Goal: Check status: Check status

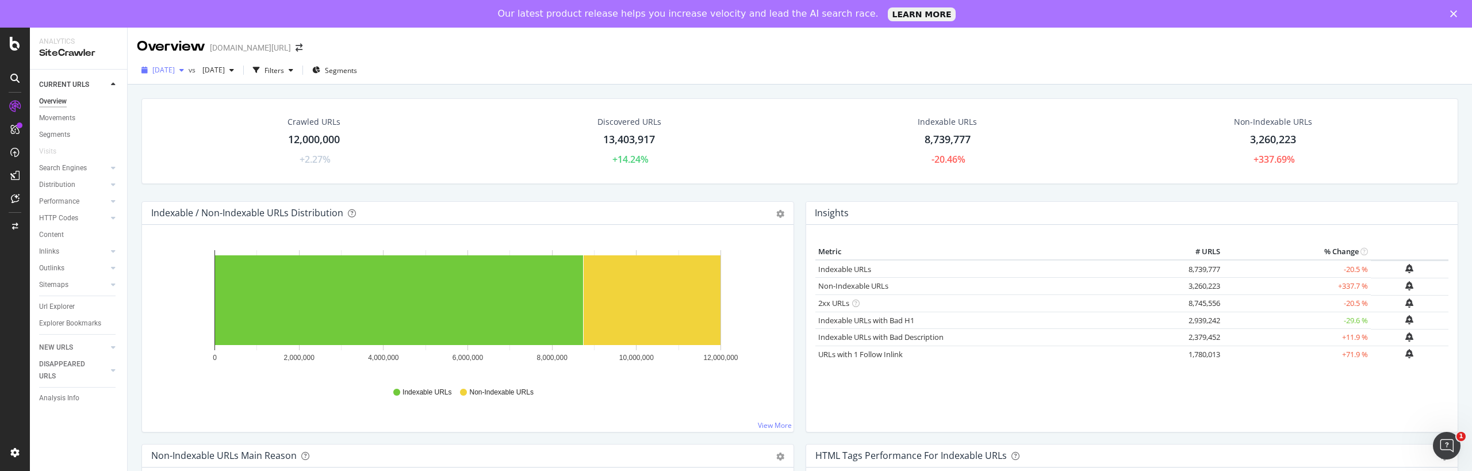
click at [189, 66] on div "[DATE]" at bounding box center [163, 70] width 52 height 17
click at [497, 191] on div "Crawled URLs 12,000,000 +2.27% Discovered URLs 13,403,917 +14.24% Indexable URL…" at bounding box center [800, 149] width 1329 height 103
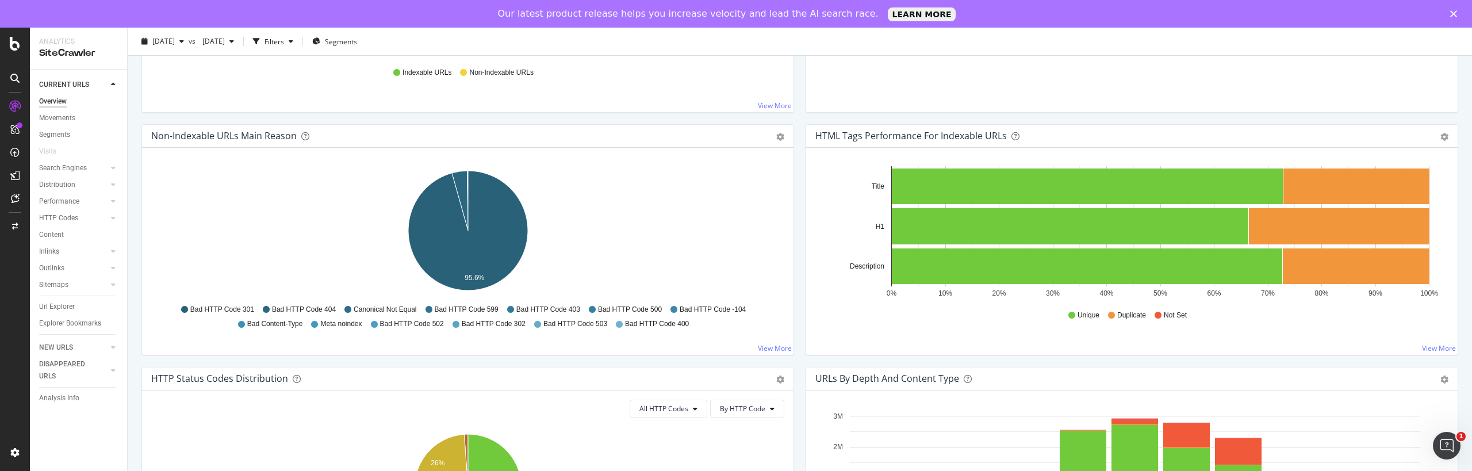
scroll to position [0, 0]
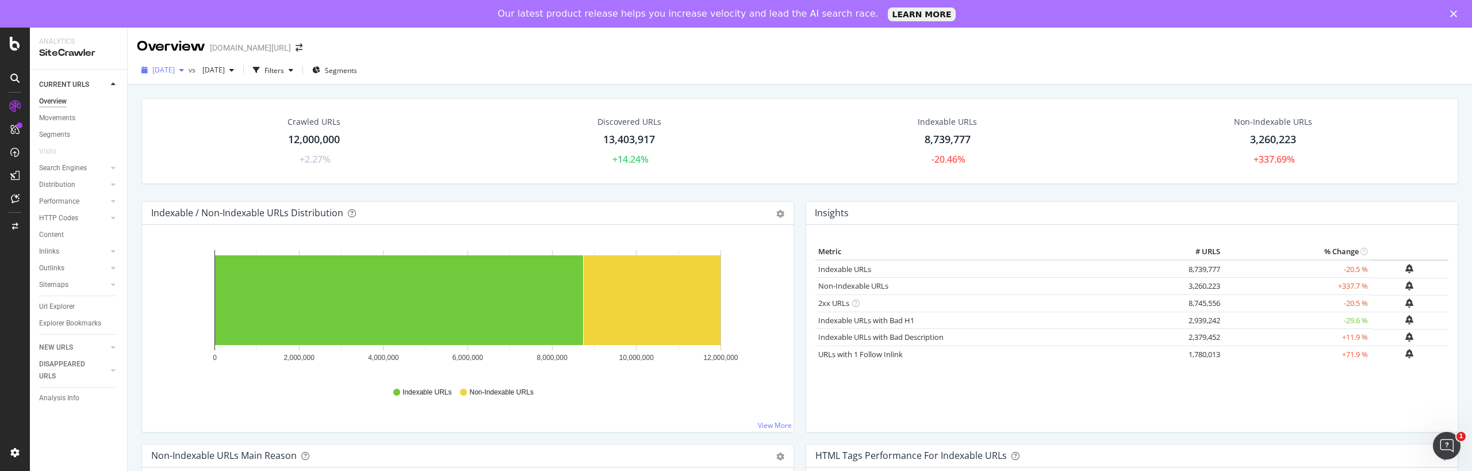
click at [184, 68] on icon "button" at bounding box center [181, 70] width 5 height 7
click at [187, 128] on div "[DATE]" at bounding box center [183, 133] width 58 height 10
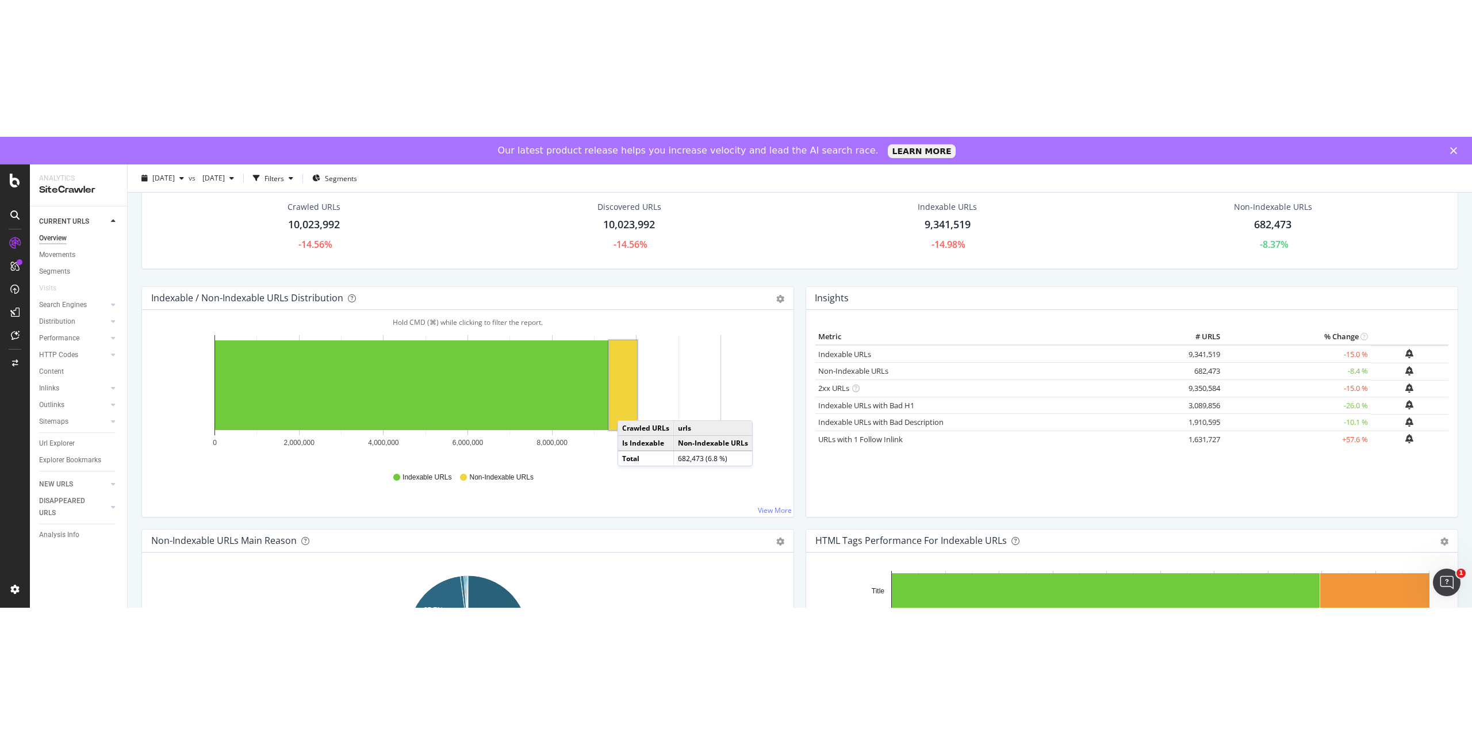
scroll to position [63, 0]
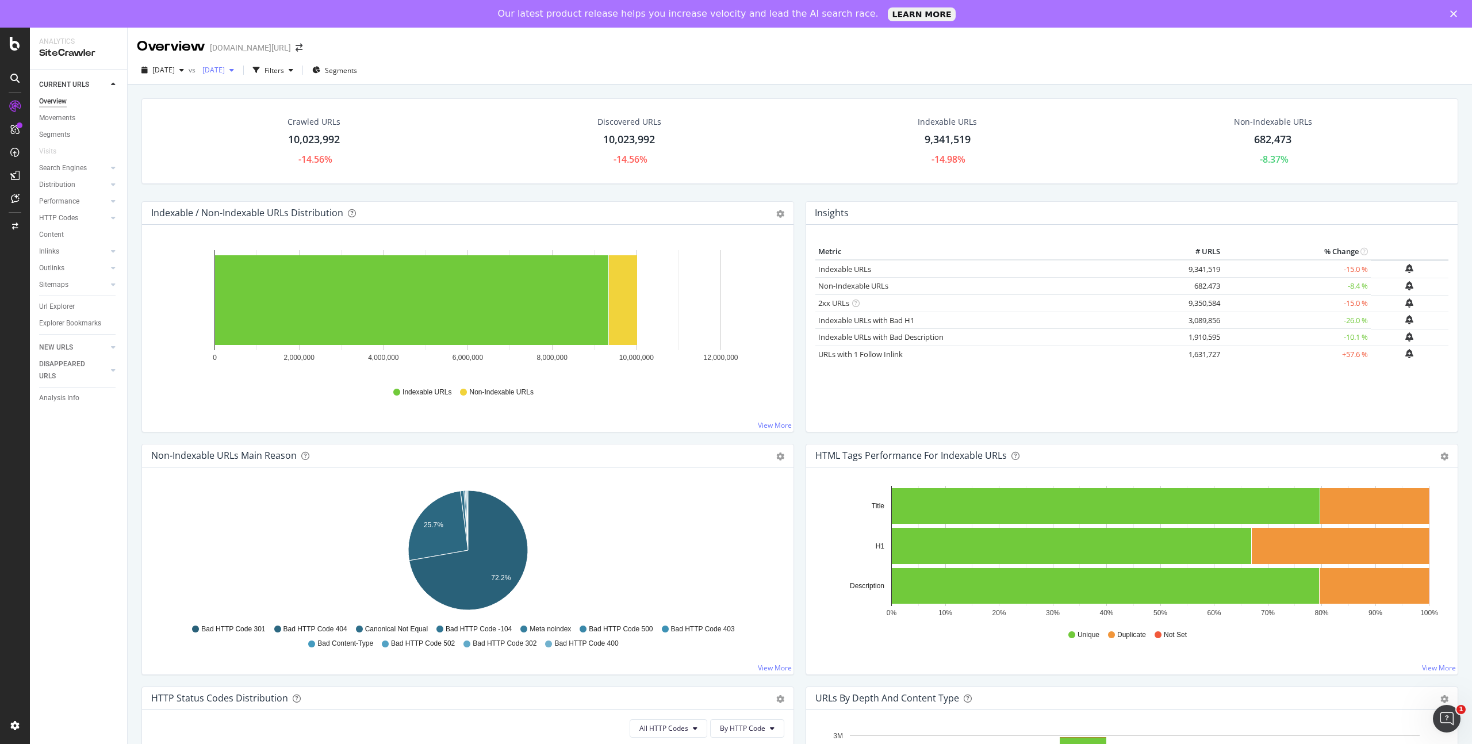
click at [225, 70] on span "[DATE]" at bounding box center [211, 70] width 27 height 10
click at [266, 153] on div "[DATE]" at bounding box center [249, 154] width 58 height 10
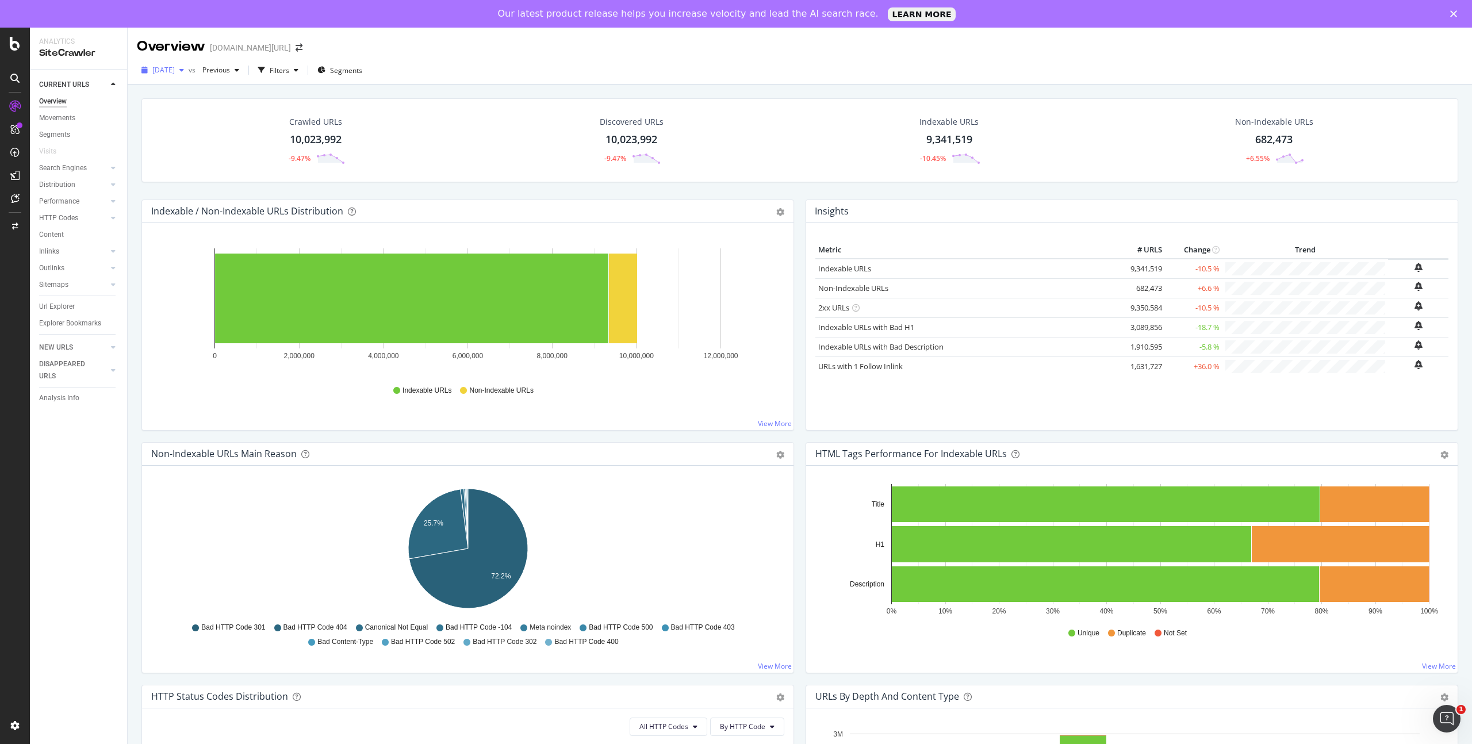
click at [189, 68] on div "button" at bounding box center [182, 70] width 14 height 7
click at [194, 135] on div "[DATE]" at bounding box center [183, 133] width 58 height 10
